Goal: Task Accomplishment & Management: Manage account settings

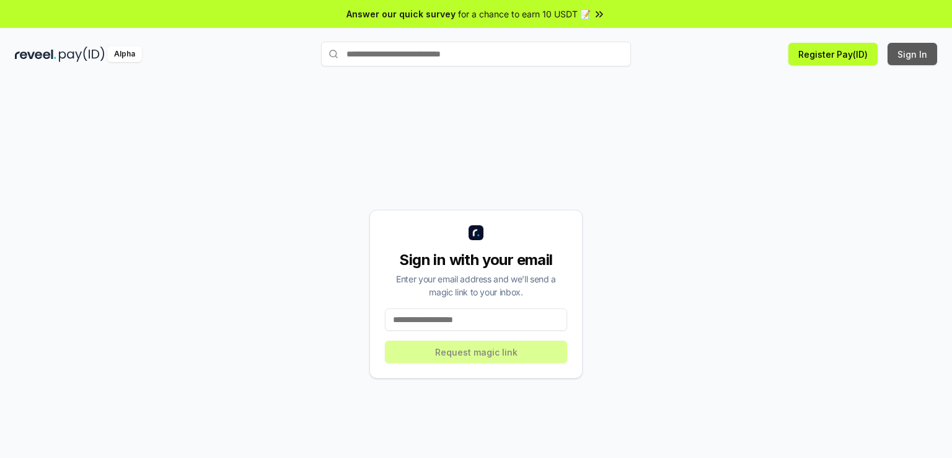
click at [908, 53] on button "Sign In" at bounding box center [913, 54] width 50 height 22
click at [477, 51] on input "text" at bounding box center [476, 54] width 310 height 25
click at [438, 317] on input at bounding box center [476, 319] width 182 height 22
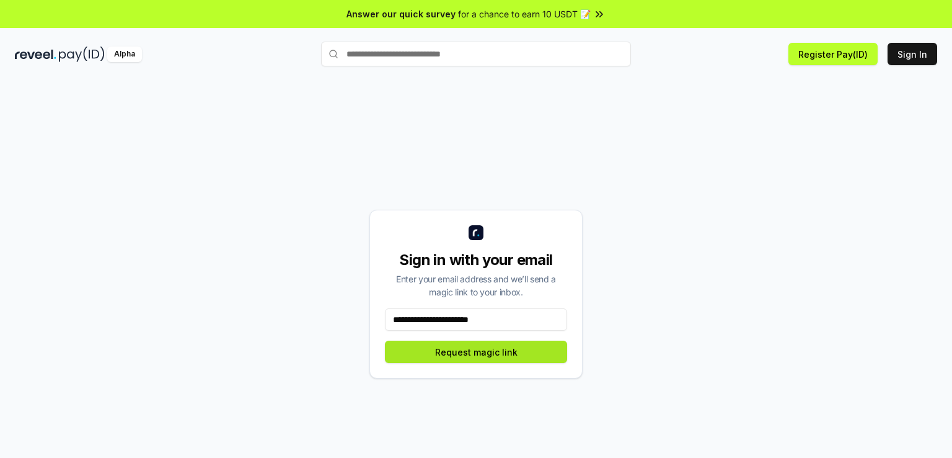
type input "**********"
click at [500, 350] on button "Request magic link" at bounding box center [476, 351] width 182 height 22
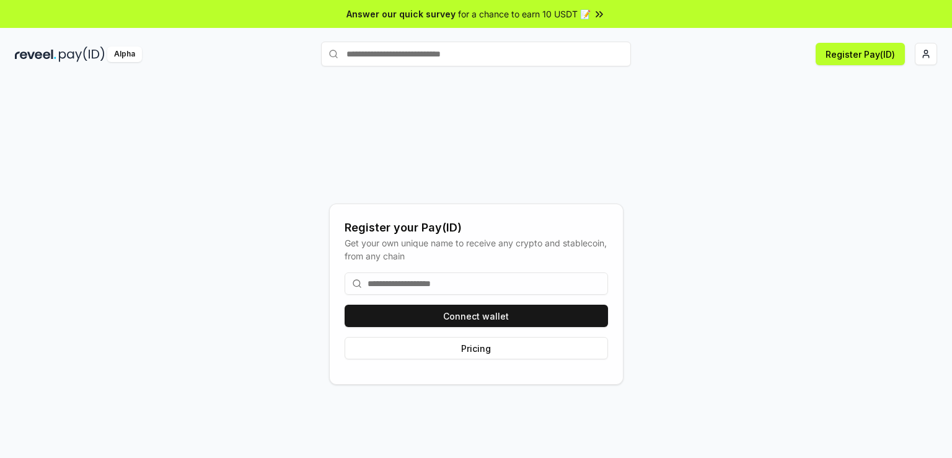
click at [441, 282] on input at bounding box center [476, 283] width 263 height 22
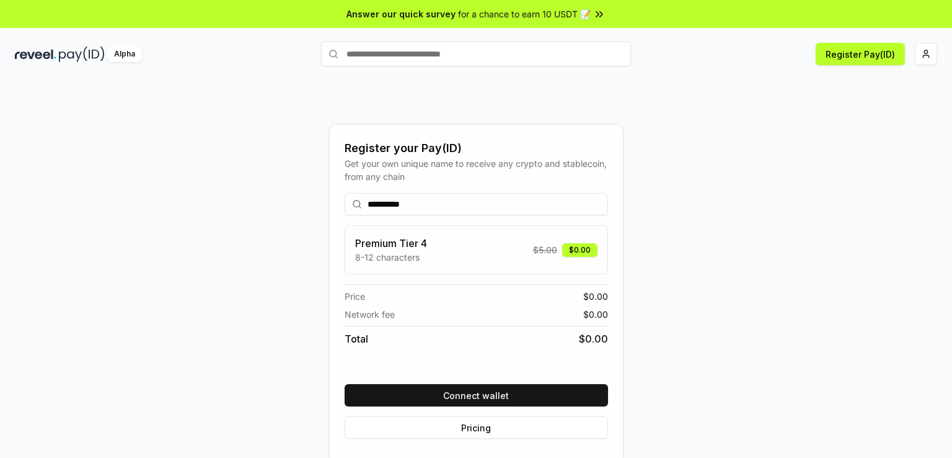
scroll to position [35, 0]
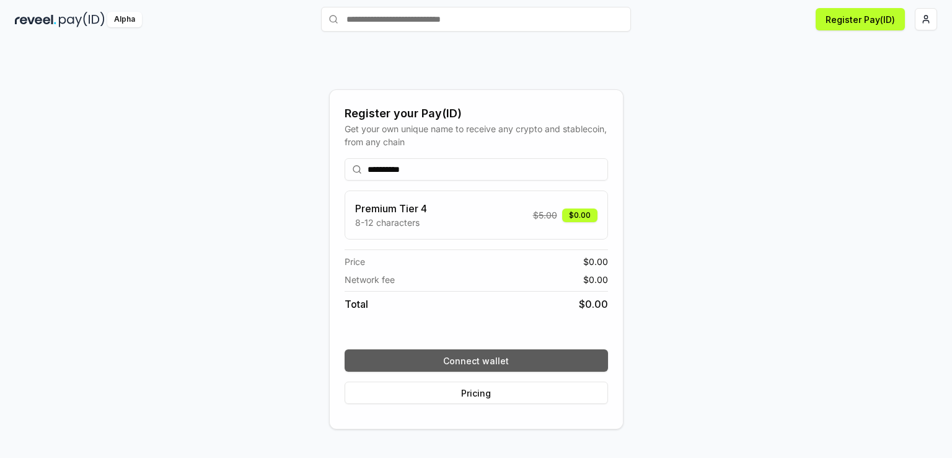
type input "**********"
click at [482, 361] on button "Connect wallet" at bounding box center [476, 360] width 263 height 22
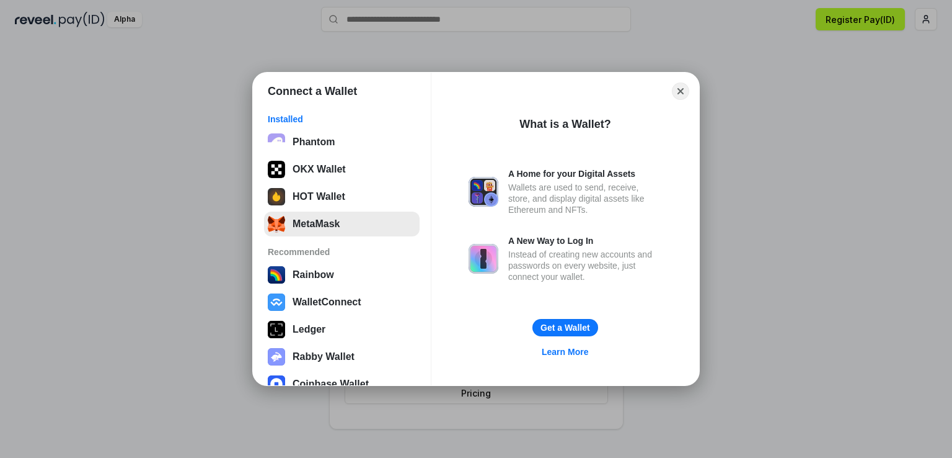
click at [323, 226] on button "MetaMask" at bounding box center [342, 223] width 156 height 25
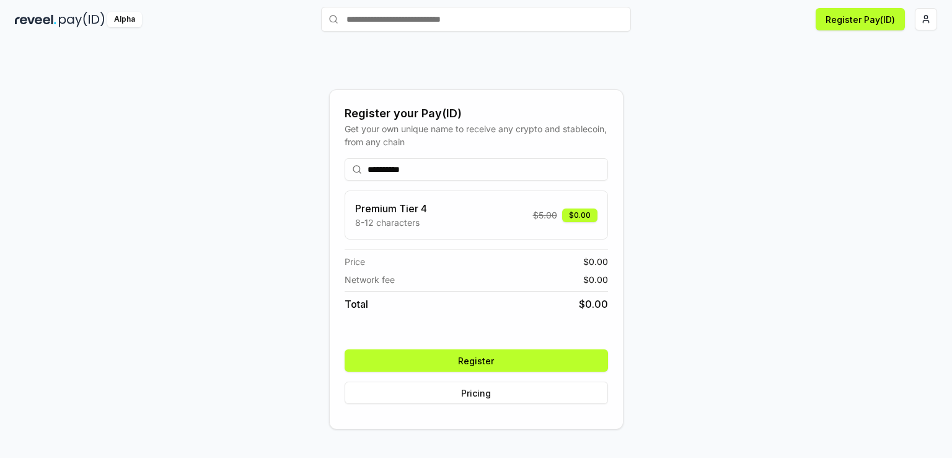
click at [470, 357] on button "Register" at bounding box center [476, 360] width 263 height 22
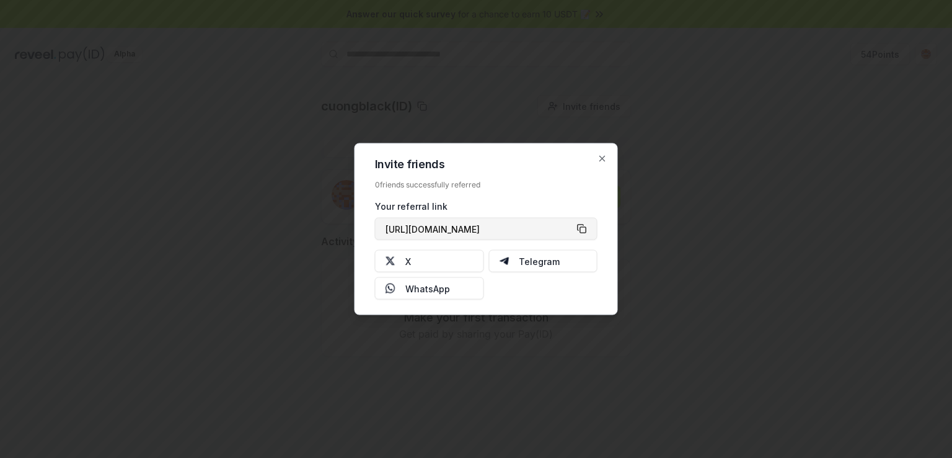
click at [582, 228] on button "[URL][DOMAIN_NAME]" at bounding box center [486, 229] width 223 height 22
click at [606, 157] on icon "button" at bounding box center [603, 159] width 10 height 10
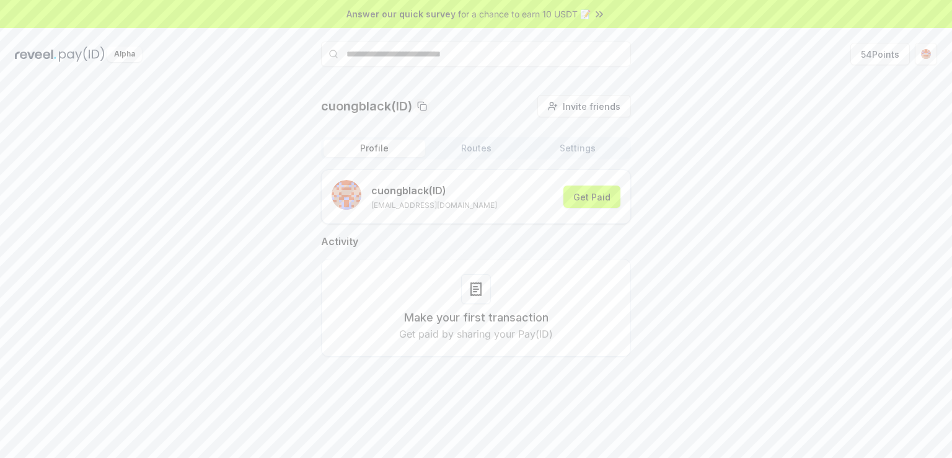
click at [373, 149] on button "Profile" at bounding box center [375, 147] width 102 height 17
click at [471, 147] on button "Routes" at bounding box center [476, 147] width 102 height 17
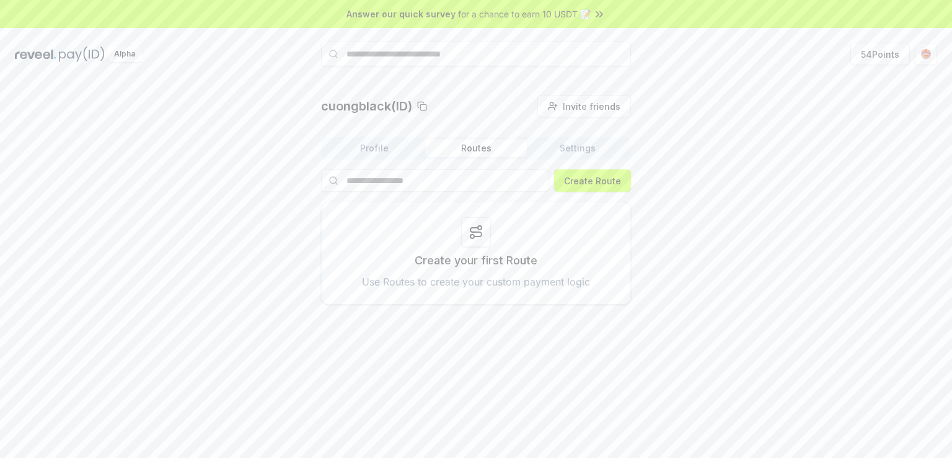
click at [568, 145] on button "Settings" at bounding box center [578, 147] width 102 height 17
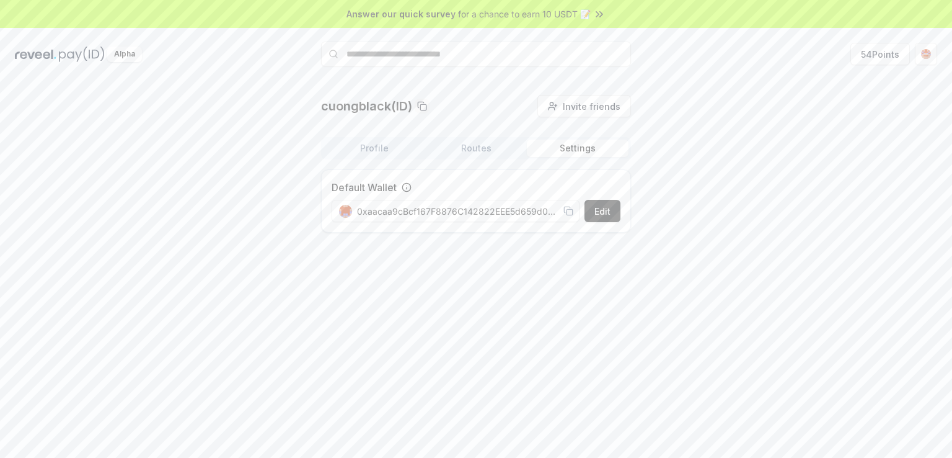
click at [374, 147] on button "Profile" at bounding box center [375, 147] width 102 height 17
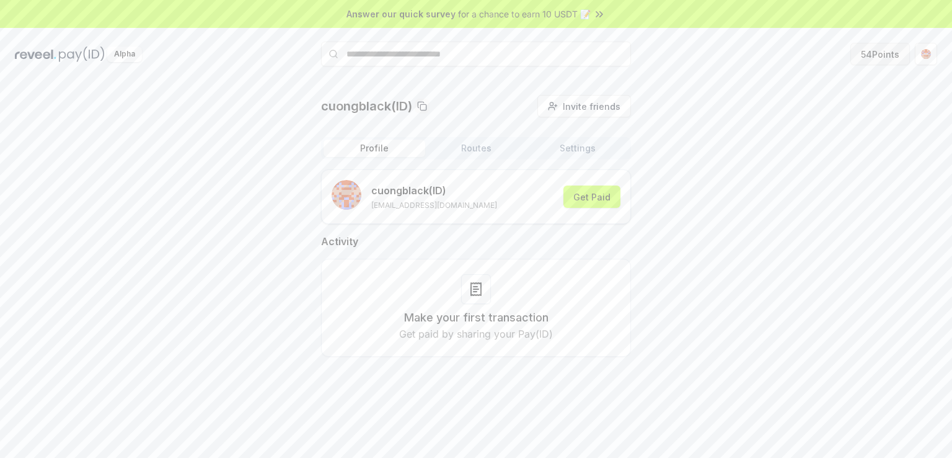
click at [870, 53] on button "54 Points" at bounding box center [881, 54] width 60 height 22
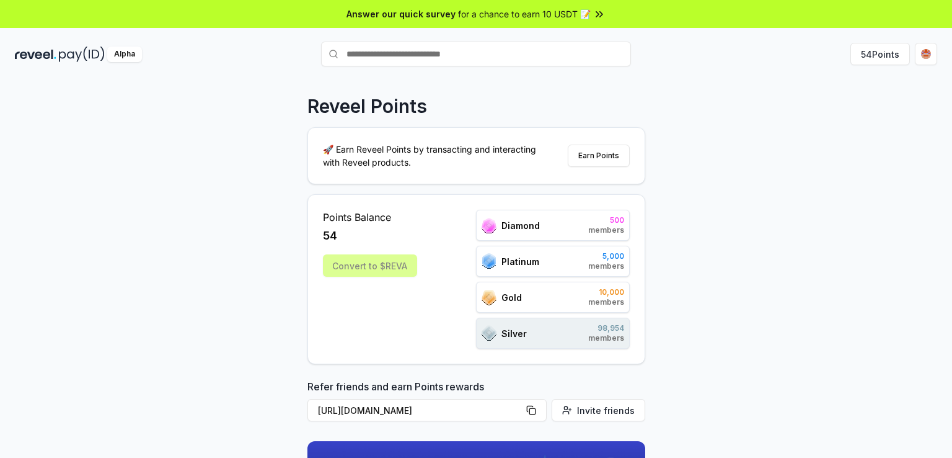
click at [516, 226] on span "Diamond" at bounding box center [521, 225] width 38 height 13
click at [622, 221] on span "500" at bounding box center [606, 220] width 36 height 10
click at [557, 221] on div "Diamond 500 members" at bounding box center [553, 225] width 154 height 31
click at [544, 325] on div "Silver 98,954 members" at bounding box center [553, 332] width 154 height 31
click at [511, 264] on span "Platinum" at bounding box center [521, 261] width 38 height 13
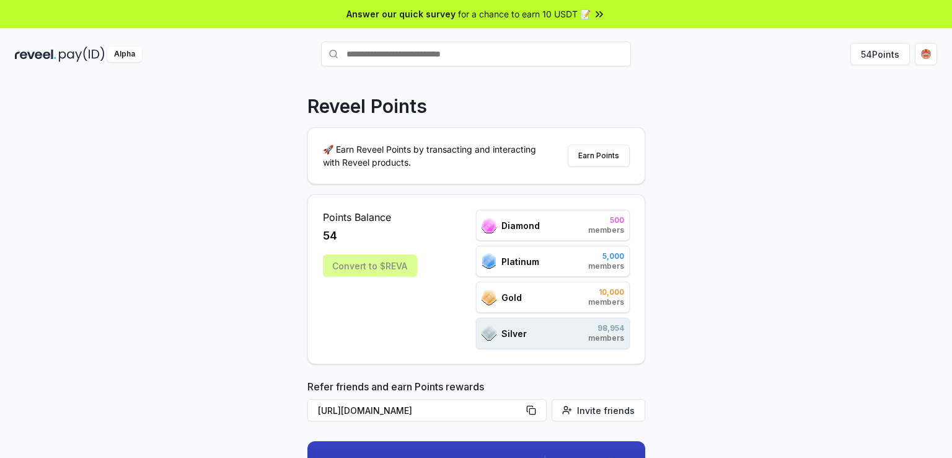
click at [335, 263] on div "Convert to $REVA" at bounding box center [370, 265] width 94 height 22
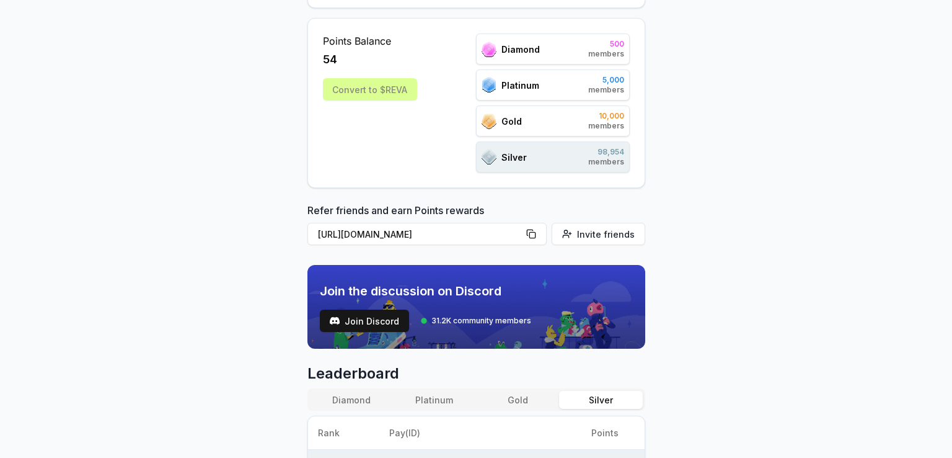
scroll to position [52, 0]
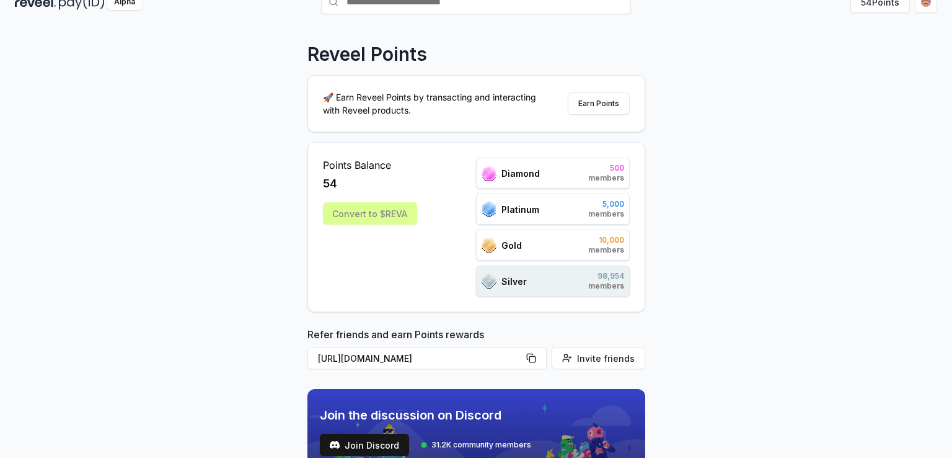
click at [376, 206] on div "Convert to $REVA" at bounding box center [370, 213] width 94 height 22
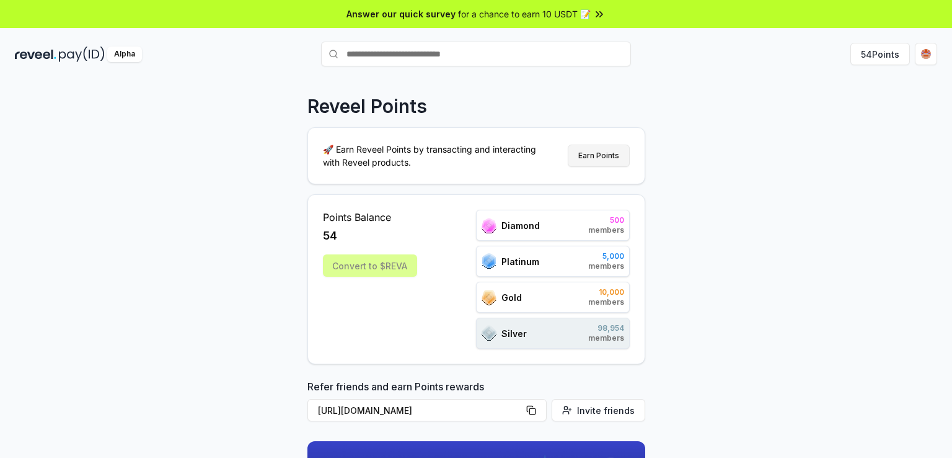
click at [611, 157] on button "Earn Points" at bounding box center [599, 155] width 62 height 22
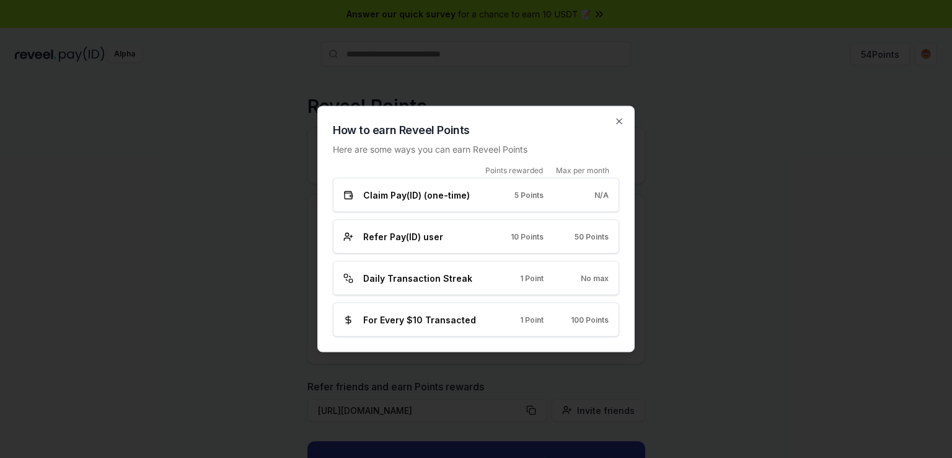
click at [549, 196] on div "Claim Pay(ID) (one-time) 5 Points N/A" at bounding box center [475, 194] width 265 height 13
click at [452, 239] on div "Refer Pay(ID) user" at bounding box center [410, 236] width 135 height 13
click at [531, 282] on span "1 Point" at bounding box center [532, 278] width 24 height 10
click at [469, 333] on div "For Every $10 Transacted 1 Point 100 Points" at bounding box center [476, 320] width 286 height 34
click at [621, 125] on icon "button" at bounding box center [619, 122] width 10 height 10
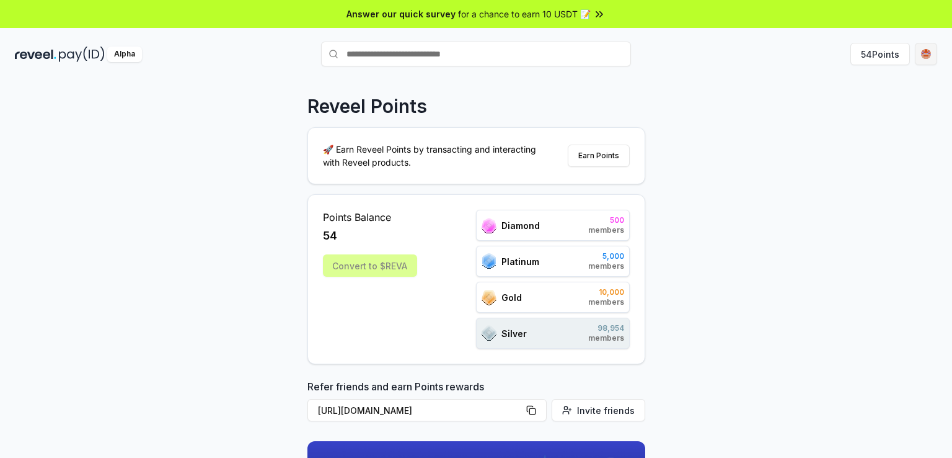
click at [929, 53] on html "Answer our quick survey for a chance to earn 10 USDT 📝 Alpha 54 Points Reveel P…" at bounding box center [476, 229] width 952 height 458
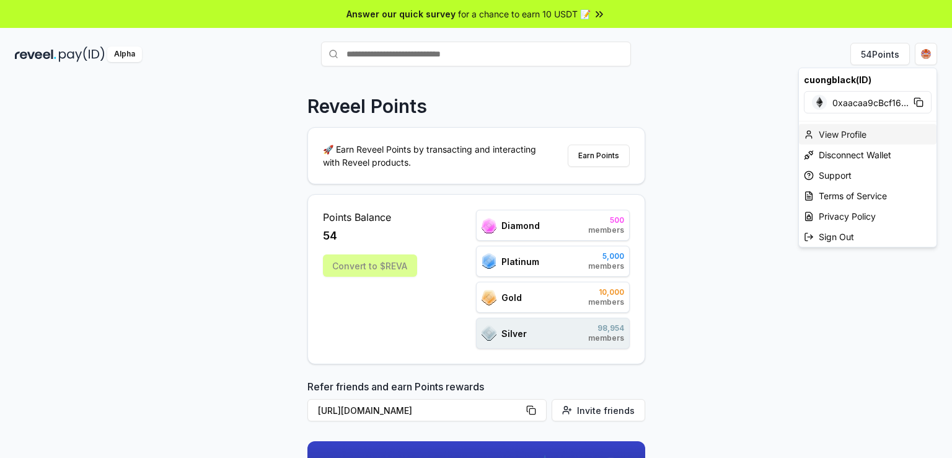
click at [857, 130] on div "View Profile" at bounding box center [868, 134] width 138 height 20
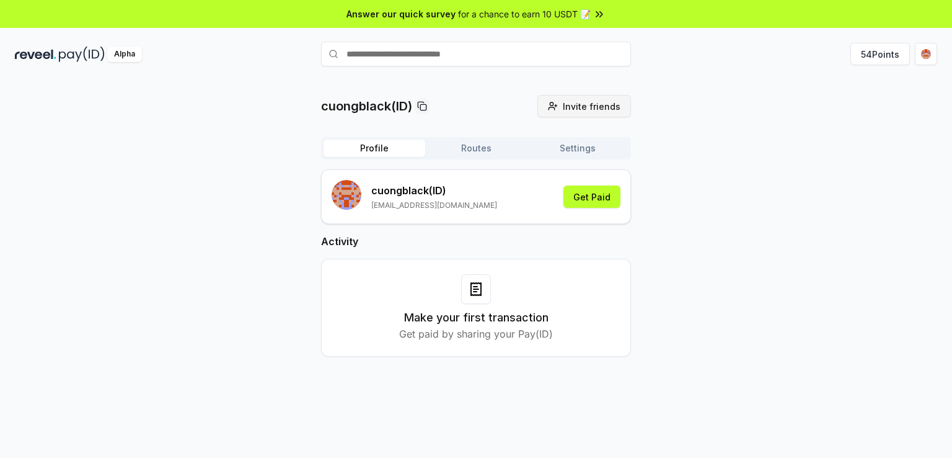
click at [578, 107] on span "Invite friends" at bounding box center [592, 106] width 58 height 13
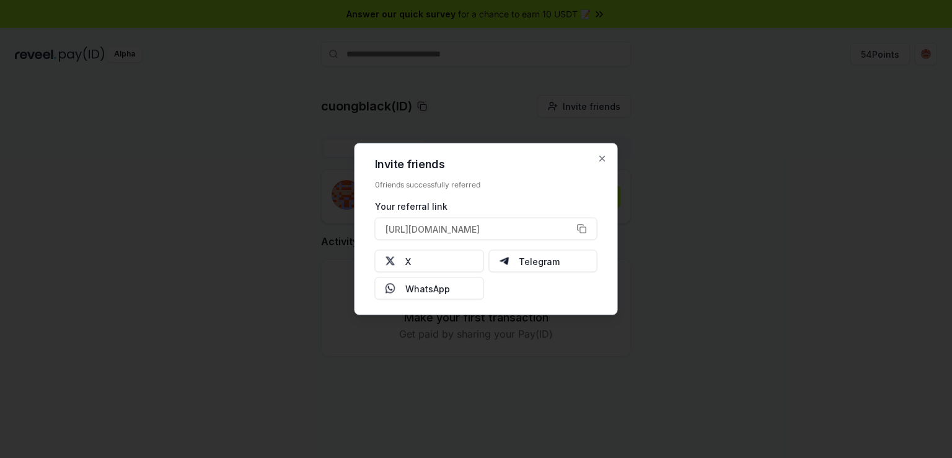
drag, startPoint x: 585, startPoint y: 228, endPoint x: 586, endPoint y: 244, distance: 16.2
click at [585, 226] on button "[URL][DOMAIN_NAME]" at bounding box center [486, 229] width 223 height 22
click at [728, 218] on div at bounding box center [476, 229] width 952 height 458
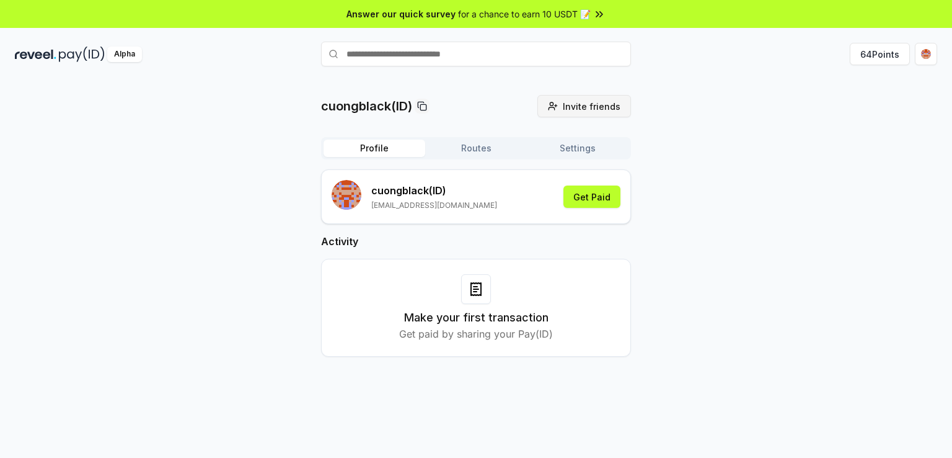
click at [598, 106] on span "Invite friends" at bounding box center [592, 106] width 58 height 13
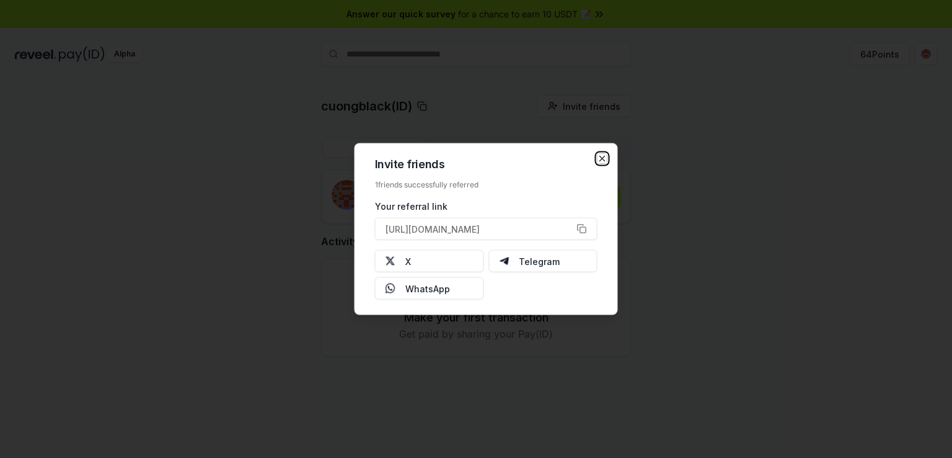
click at [603, 159] on icon "button" at bounding box center [602, 158] width 5 height 5
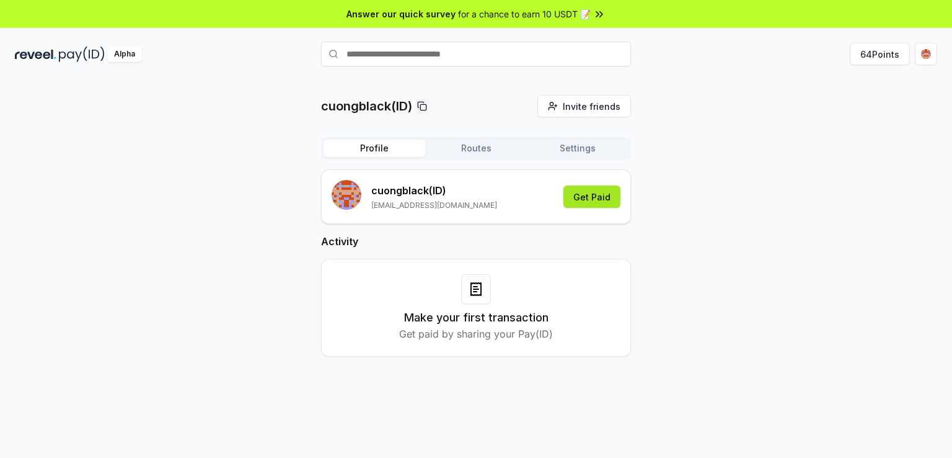
click at [600, 197] on button "Get Paid" at bounding box center [592, 196] width 57 height 22
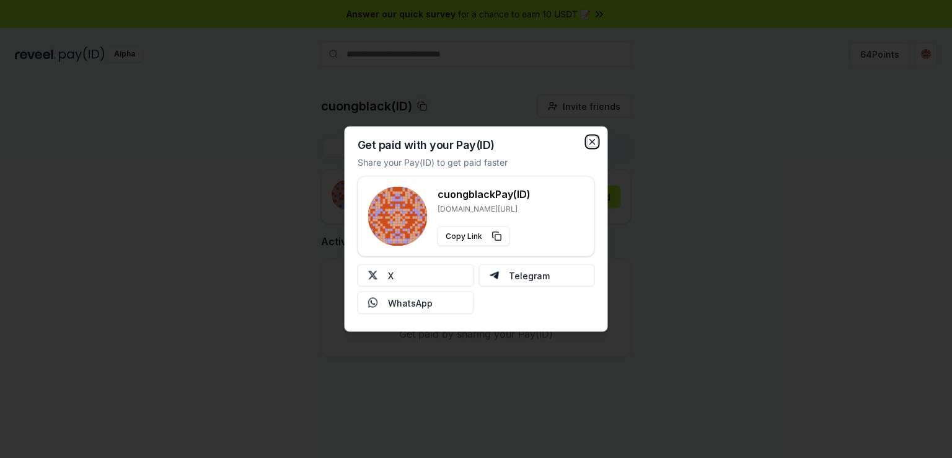
click at [597, 140] on icon "button" at bounding box center [593, 142] width 10 height 10
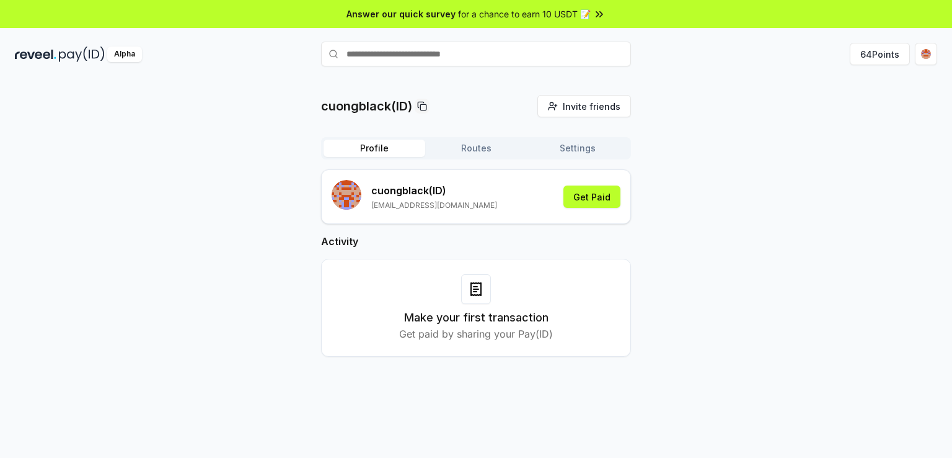
click at [821, 177] on div "cuongblack(ID) Invite friends Invite Profile Routes Settings cuongblack (ID) [E…" at bounding box center [476, 235] width 922 height 281
click at [929, 52] on html "Answer our quick survey for a chance to earn 10 USDT 📝 Alpha 64 Points cuongbla…" at bounding box center [476, 229] width 952 height 458
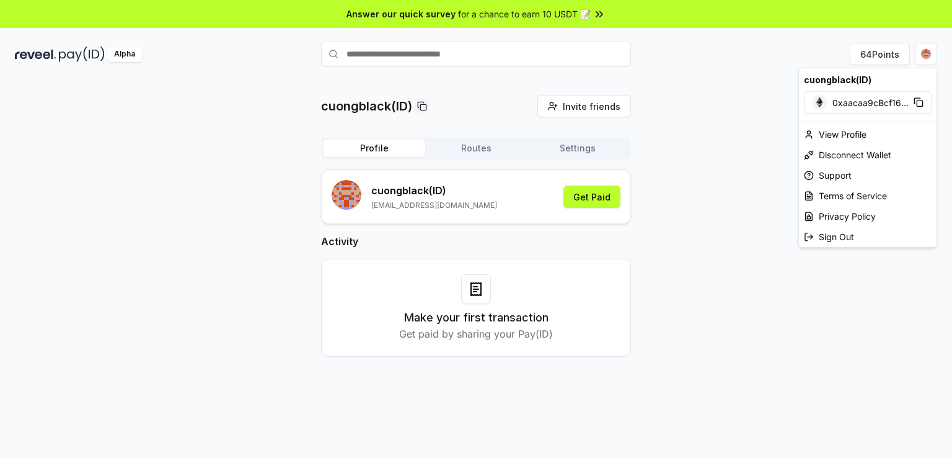
click at [766, 99] on html "Answer our quick survey for a chance to earn 10 USDT 📝 Alpha 64 Points cuongbla…" at bounding box center [476, 229] width 952 height 458
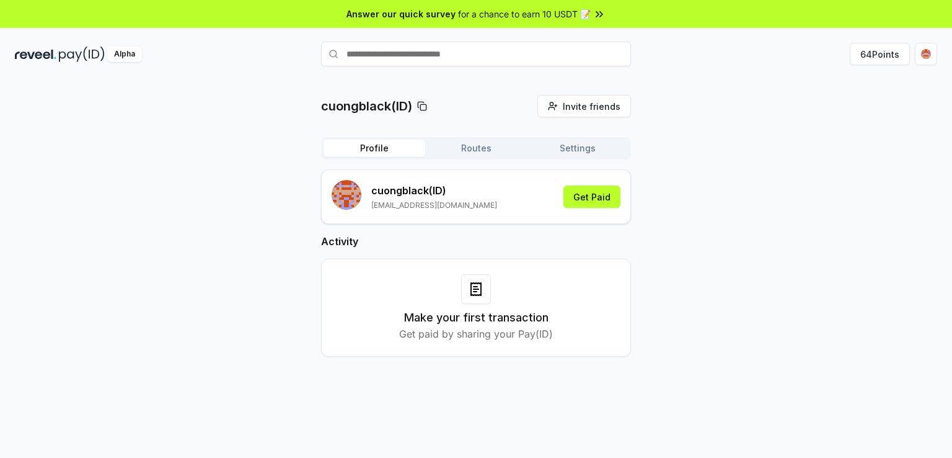
click at [55, 58] on img at bounding box center [36, 53] width 42 height 15
click at [588, 106] on span "Invite friends" at bounding box center [592, 106] width 58 height 13
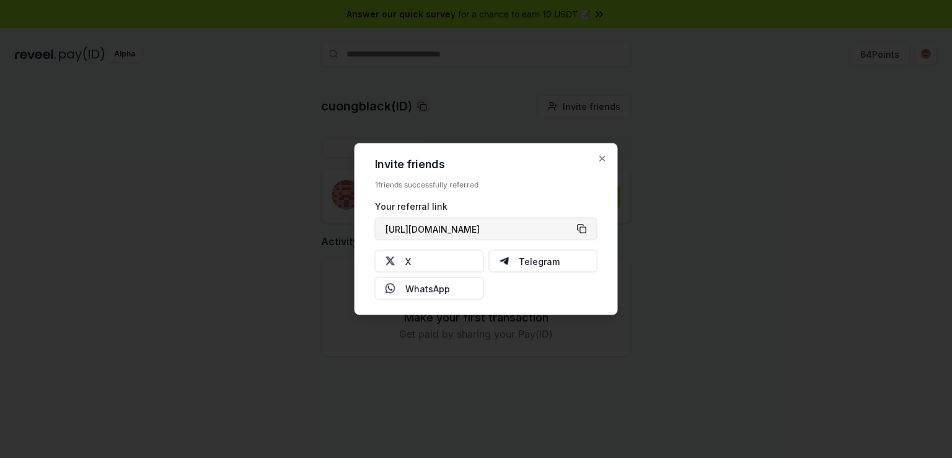
click at [583, 224] on button "[URL][DOMAIN_NAME]" at bounding box center [486, 229] width 223 height 22
click at [763, 243] on div at bounding box center [476, 229] width 952 height 458
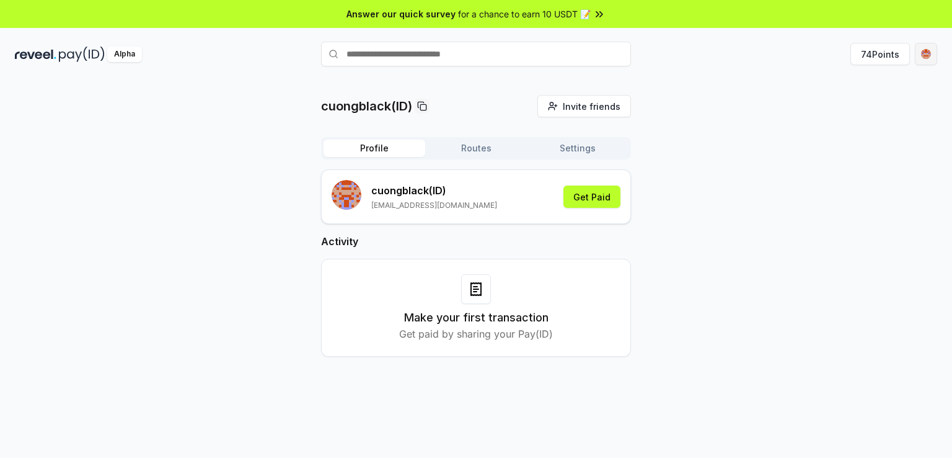
click at [926, 60] on html "Answer our quick survey for a chance to earn 10 USDT 📝 Alpha 74 Points cuongbla…" at bounding box center [476, 229] width 952 height 458
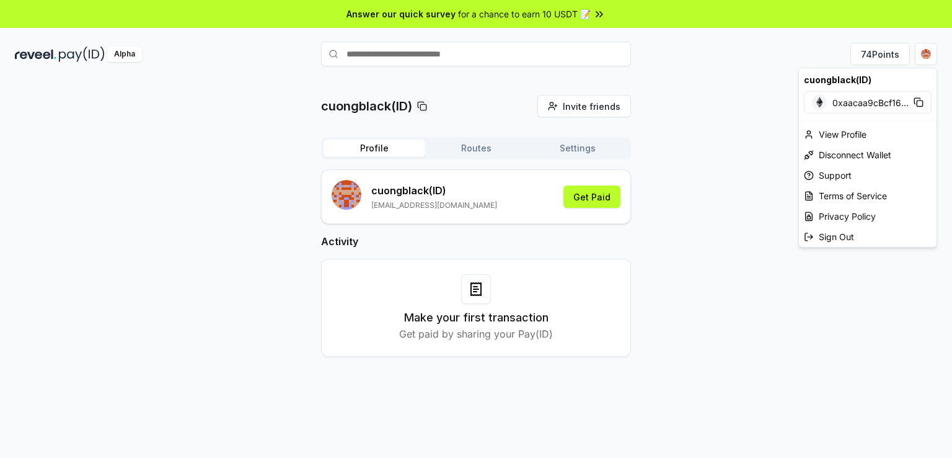
click at [720, 216] on html "Answer our quick survey for a chance to earn 10 USDT 📝 Alpha 74 Points cuongbla…" at bounding box center [476, 229] width 952 height 458
